Goal: Transaction & Acquisition: Purchase product/service

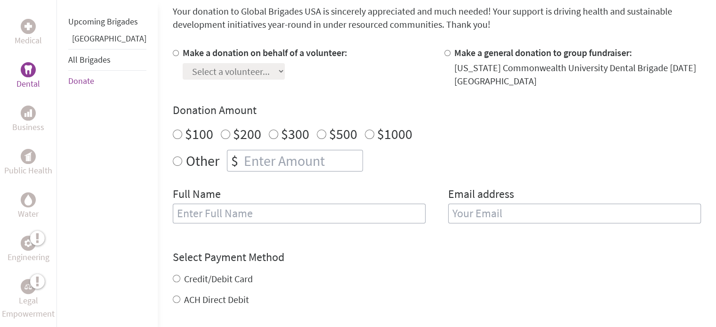
scroll to position [262, 0]
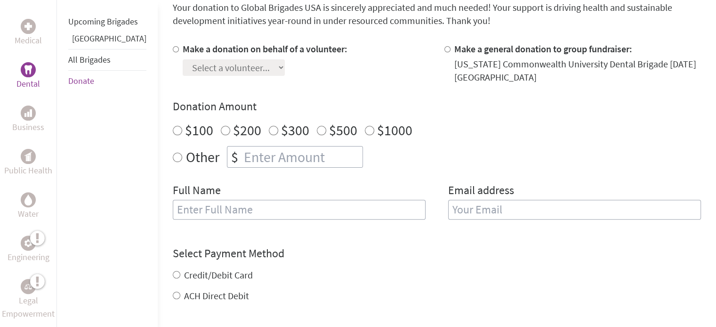
click at [173, 130] on input "$100" at bounding box center [177, 130] width 9 height 9
radio input "true"
click at [191, 203] on input "text" at bounding box center [299, 210] width 253 height 20
type input "[PERSON_NAME]"
click at [457, 208] on input "email" at bounding box center [574, 210] width 253 height 20
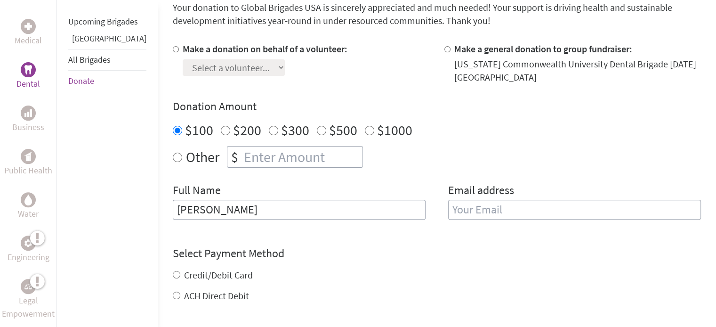
click at [173, 272] on input "Credit/Debit Card" at bounding box center [177, 275] width 8 height 8
radio input "true"
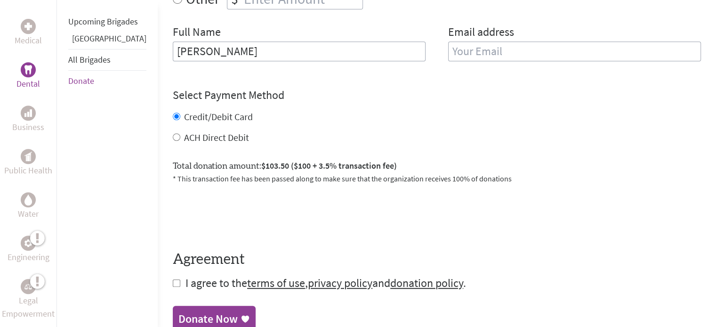
scroll to position [424, 0]
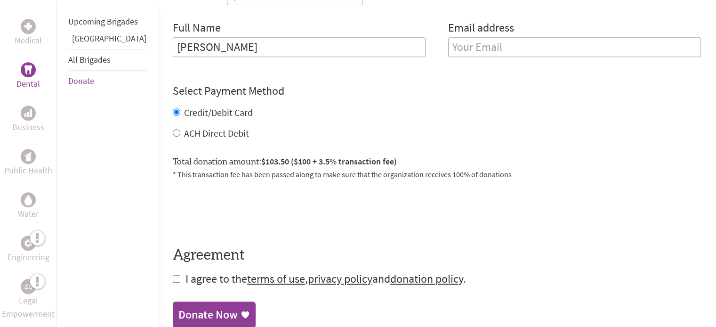
click at [173, 279] on input "checkbox" at bounding box center [177, 279] width 8 height 8
checkbox input "true"
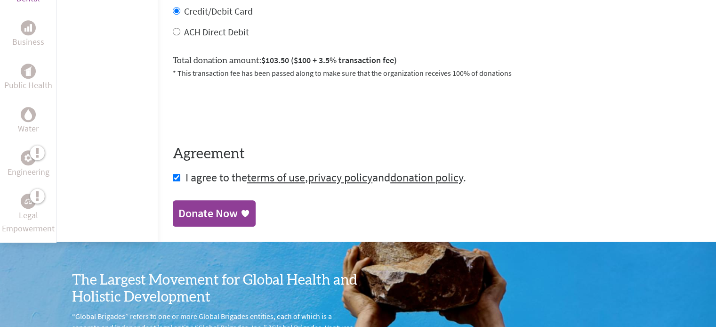
scroll to position [527, 0]
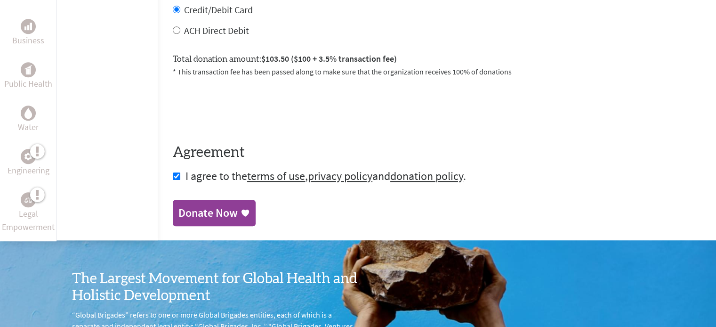
click at [178, 215] on div "Donate Now" at bounding box center [207, 212] width 59 height 15
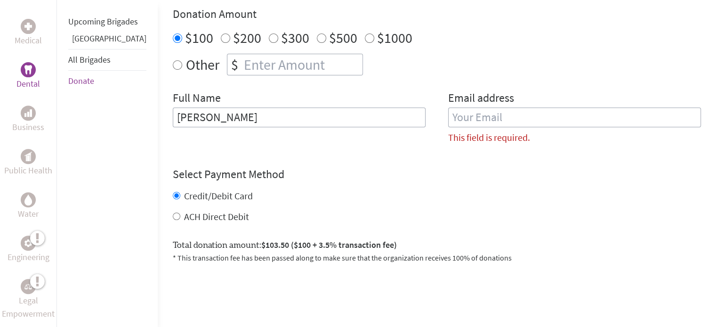
scroll to position [364, 0]
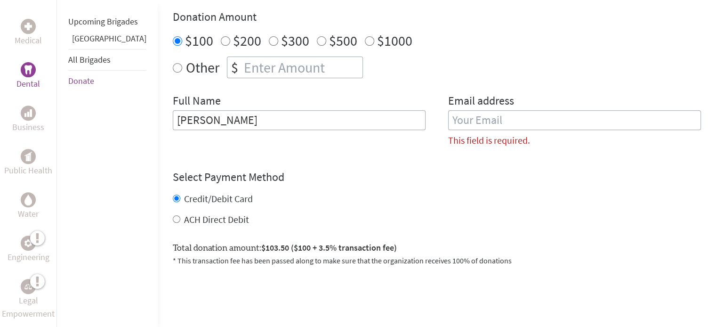
click at [498, 119] on input "email" at bounding box center [574, 120] width 253 height 20
paste input "[EMAIL_ADDRESS][DOMAIN_NAME]"
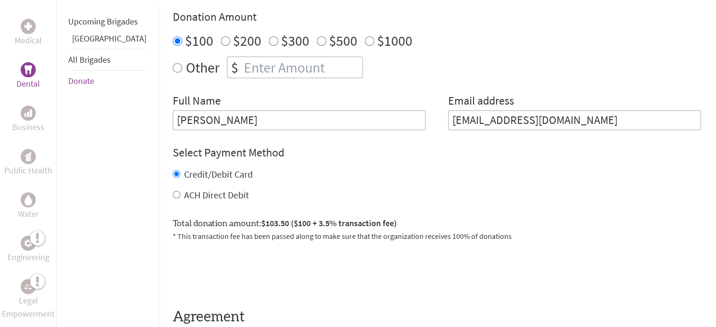
type input "[EMAIL_ADDRESS][DOMAIN_NAME]"
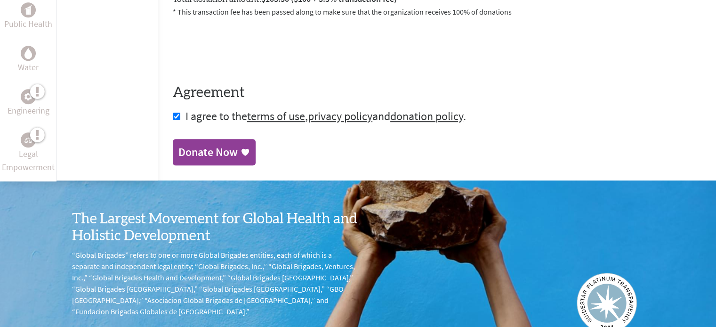
scroll to position [590, 0]
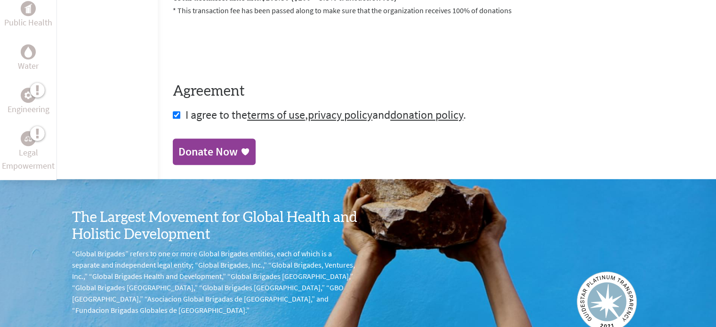
click at [178, 148] on div "Donate Now" at bounding box center [207, 151] width 59 height 15
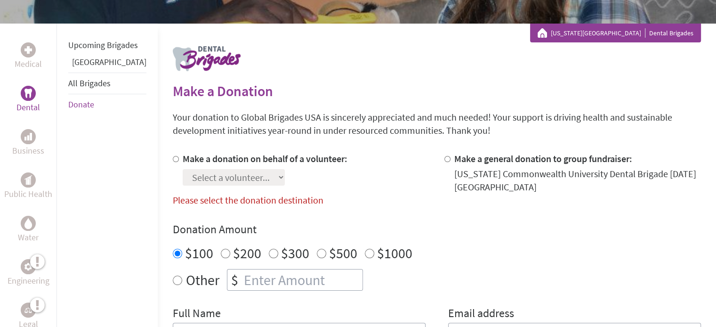
scroll to position [145, 0]
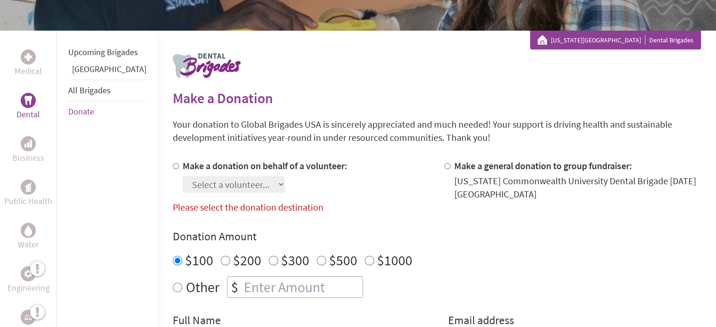
click at [173, 165] on input "Make a donation on behalf of a volunteer:" at bounding box center [176, 166] width 6 height 6
radio input "true"
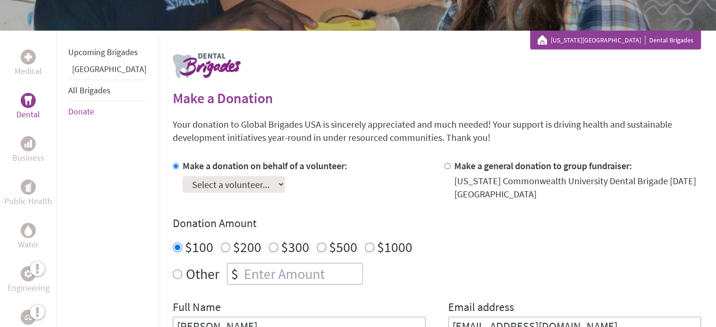
click at [274, 180] on select "Select a volunteer... [PERSON_NAME] [PERSON_NAME] [PERSON_NAME] [PERSON_NAME] […" at bounding box center [234, 184] width 102 height 16
select select "735B0CE5-7145-11EF-BF8B-42010A8A0043"
click at [183, 176] on select "Select a volunteer... [PERSON_NAME] [PERSON_NAME] [PERSON_NAME] [PERSON_NAME] […" at bounding box center [234, 184] width 102 height 16
click at [454, 219] on h4 "Donation Amount" at bounding box center [437, 223] width 528 height 15
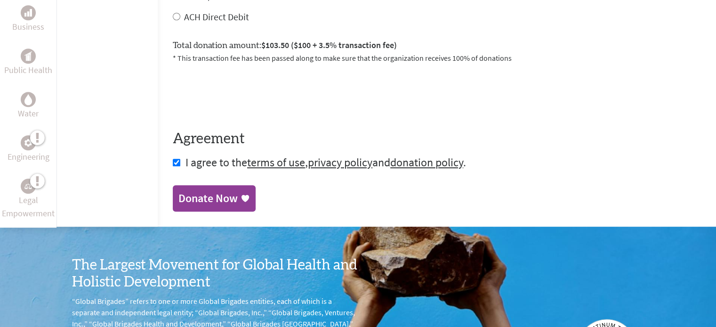
scroll to position [530, 0]
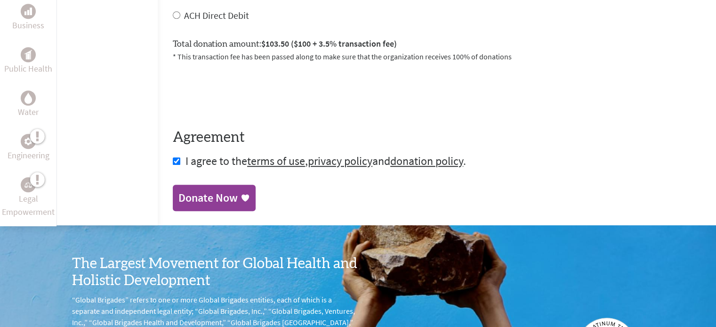
click at [178, 198] on div "Donate Now" at bounding box center [207, 197] width 59 height 15
